Goal: Task Accomplishment & Management: Use online tool/utility

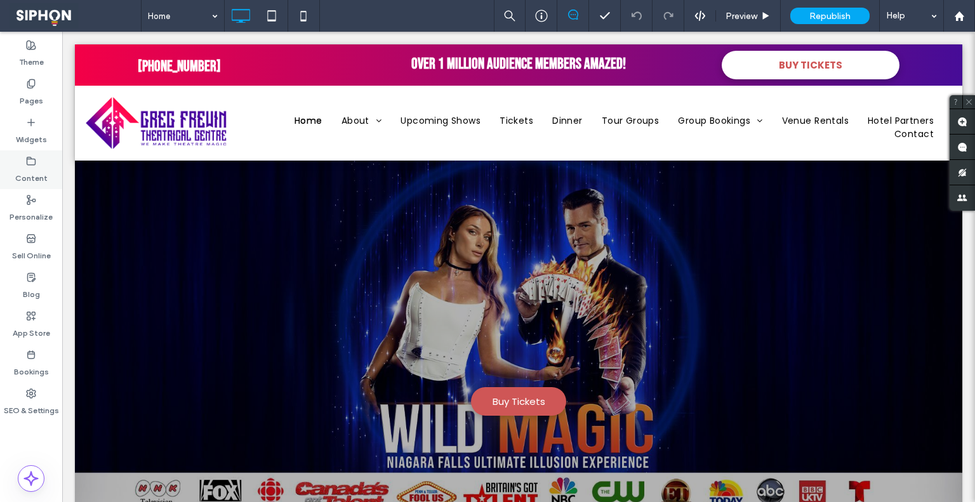
click at [32, 172] on label "Content" at bounding box center [31, 175] width 32 height 18
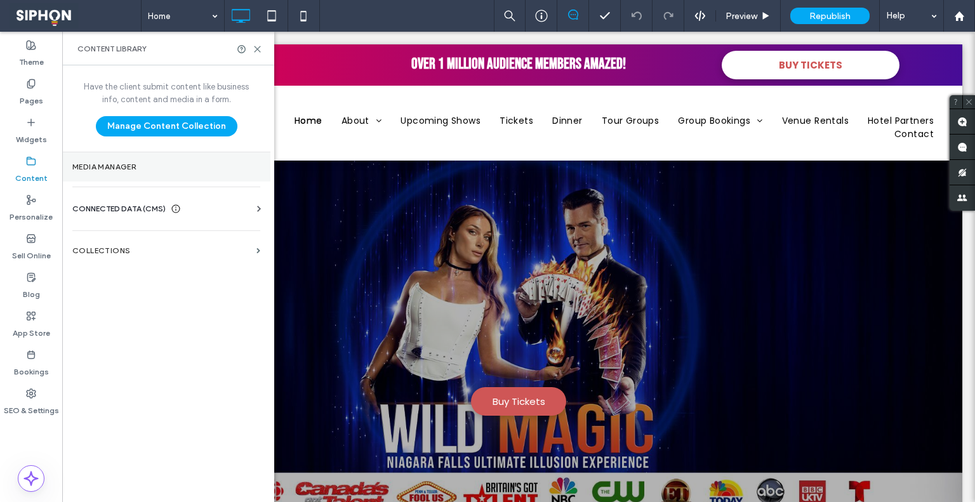
click at [102, 164] on label "Media Manager" at bounding box center [166, 167] width 188 height 9
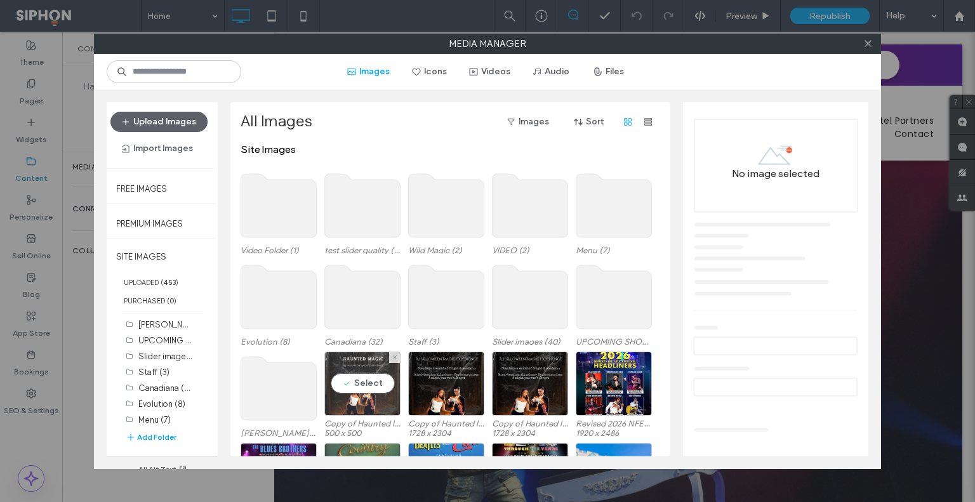
click at [368, 366] on div "Select" at bounding box center [362, 384] width 76 height 64
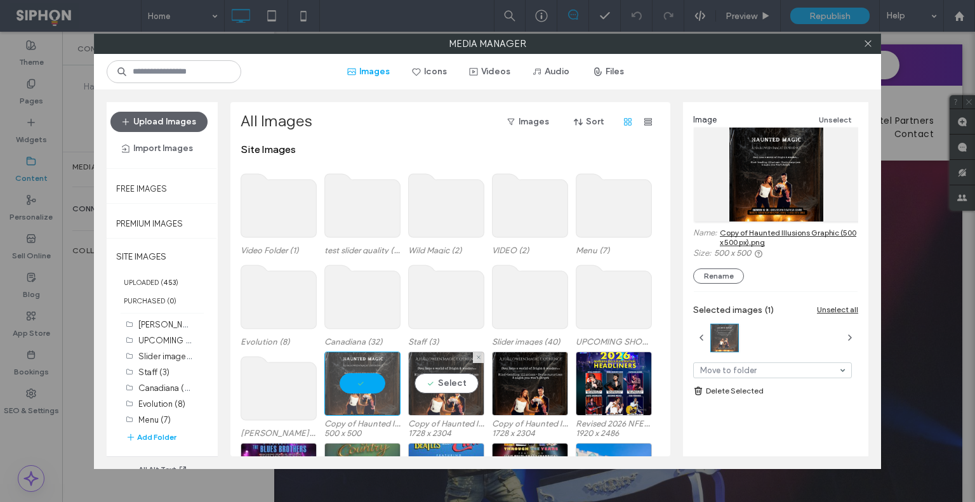
click at [444, 378] on div "Select" at bounding box center [446, 384] width 76 height 64
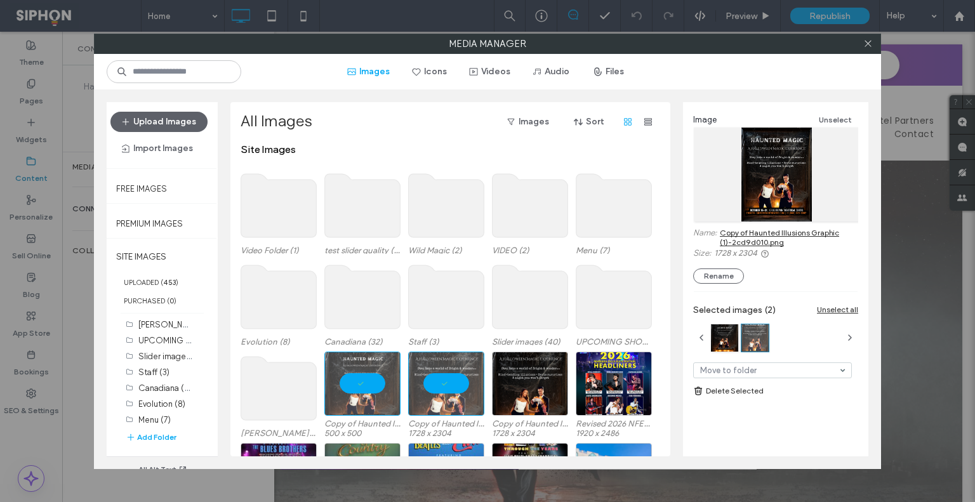
click at [763, 229] on link "Copy of Haunted Illusions Graphic (1)-2cd9d010.png" at bounding box center [789, 237] width 138 height 19
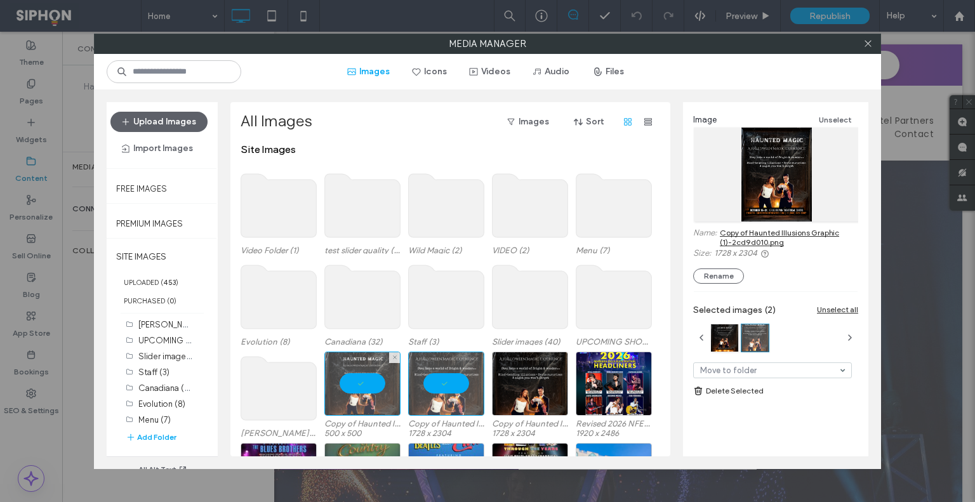
click at [367, 361] on div at bounding box center [362, 384] width 76 height 64
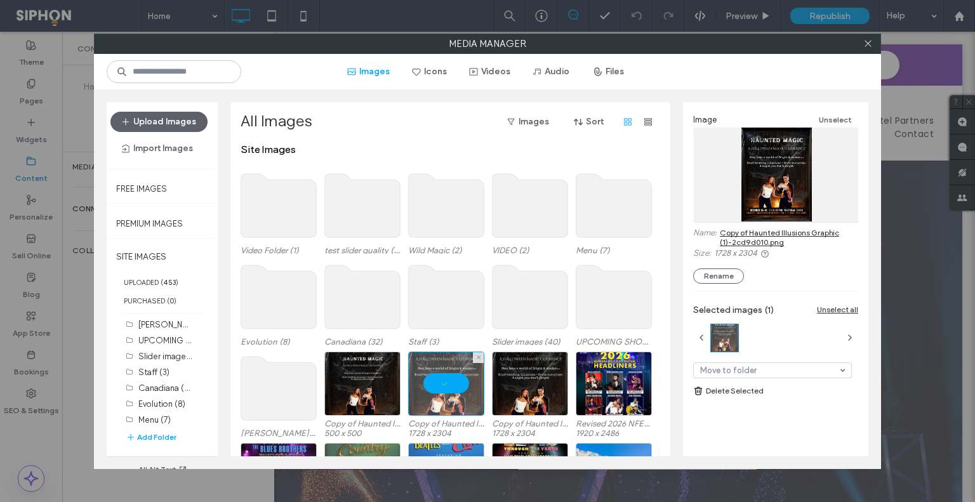
click at [463, 371] on div at bounding box center [446, 384] width 76 height 64
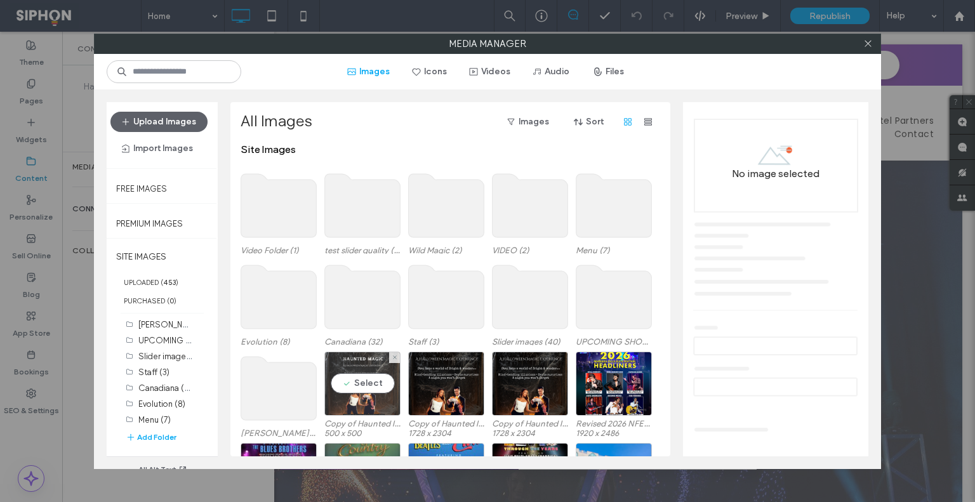
click at [354, 358] on div "Select" at bounding box center [362, 384] width 76 height 64
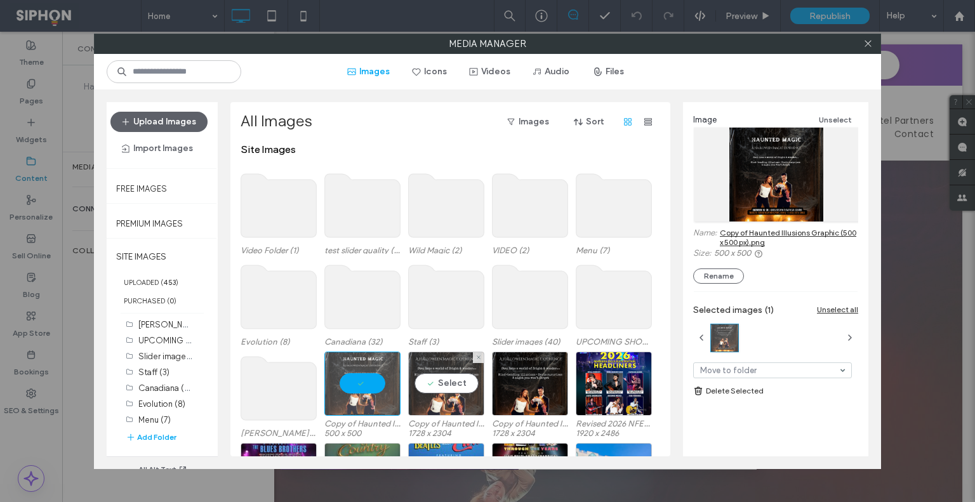
click at [445, 359] on div "Select" at bounding box center [446, 384] width 76 height 64
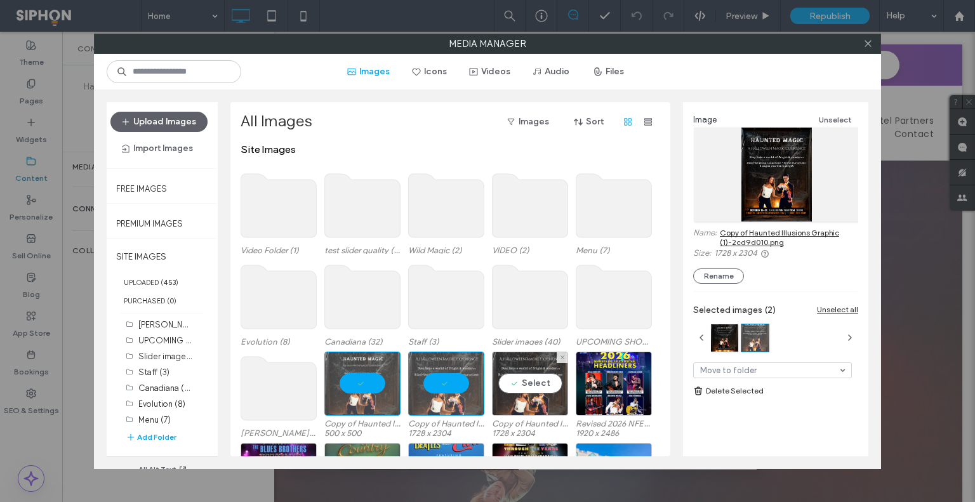
click at [525, 361] on div "Select" at bounding box center [530, 384] width 76 height 64
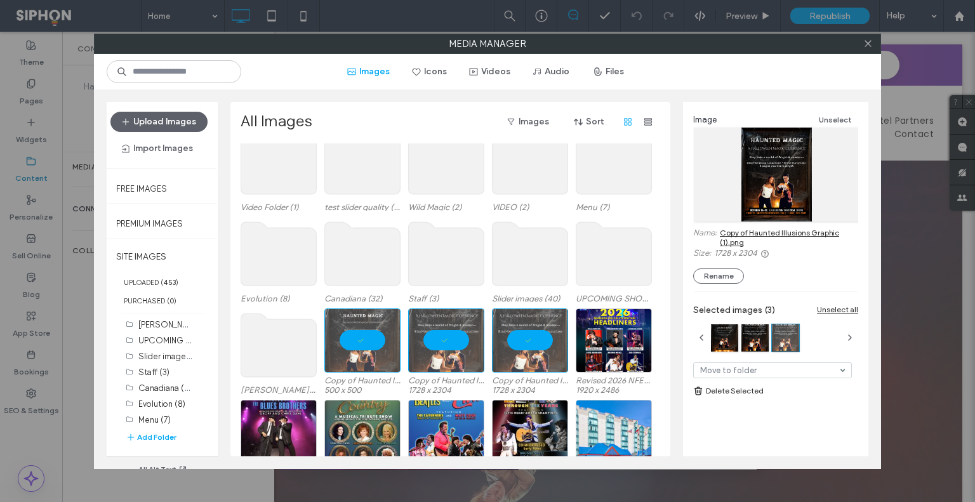
scroll to position [77, 0]
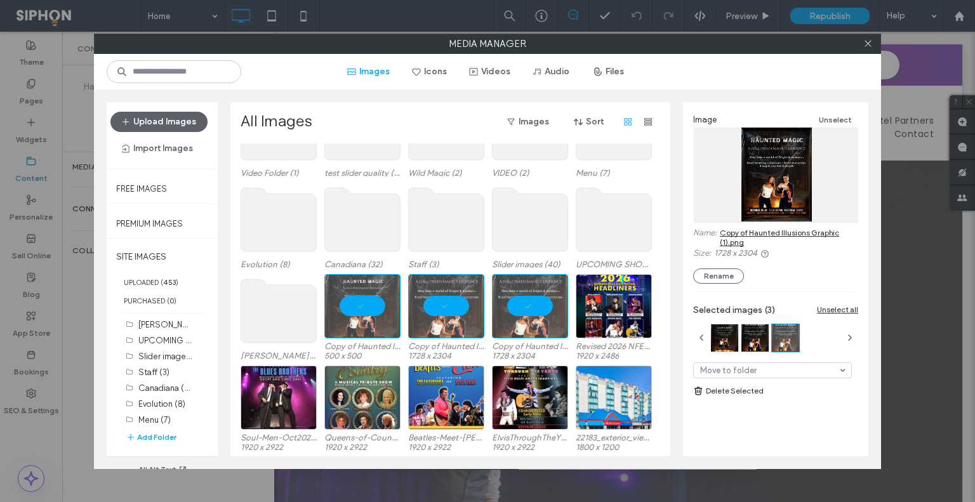
click at [861, 42] on div at bounding box center [868, 43] width 19 height 19
click at [867, 42] on icon at bounding box center [869, 44] width 10 height 10
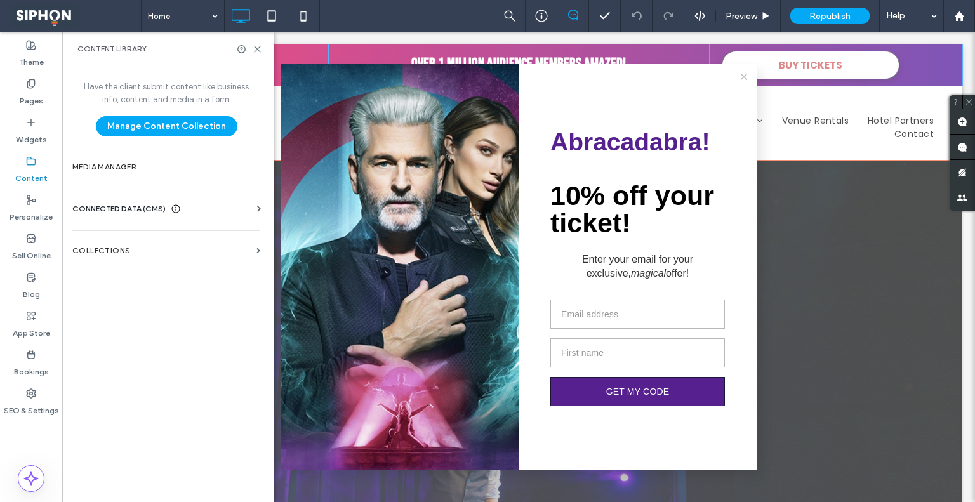
click at [737, 72] on button at bounding box center [744, 76] width 25 height 25
